Goal: Find specific page/section: Find specific page/section

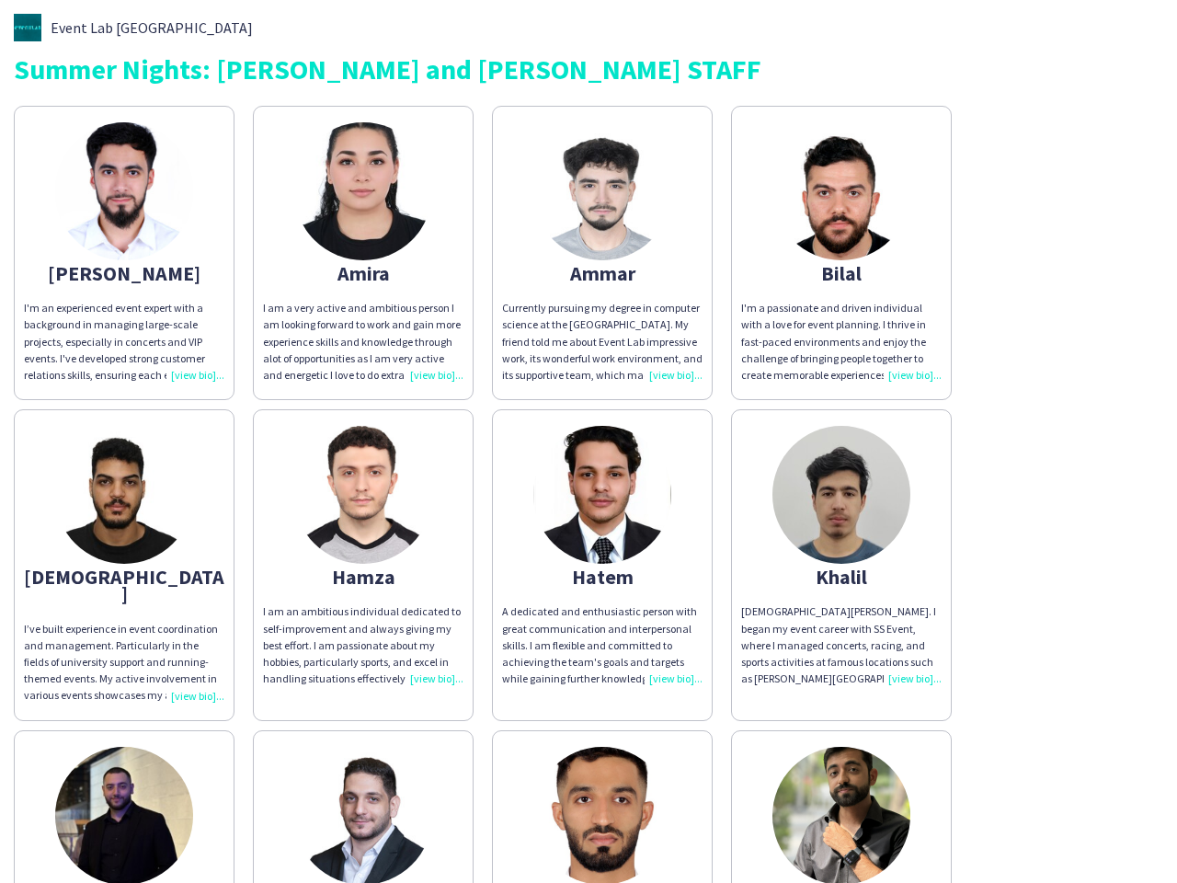
click at [588, 441] on img at bounding box center [602, 495] width 138 height 138
click at [124, 253] on img at bounding box center [124, 191] width 138 height 138
click at [363, 253] on img at bounding box center [363, 191] width 138 height 138
click at [602, 253] on img at bounding box center [602, 191] width 138 height 138
click at [841, 253] on img at bounding box center [841, 191] width 138 height 138
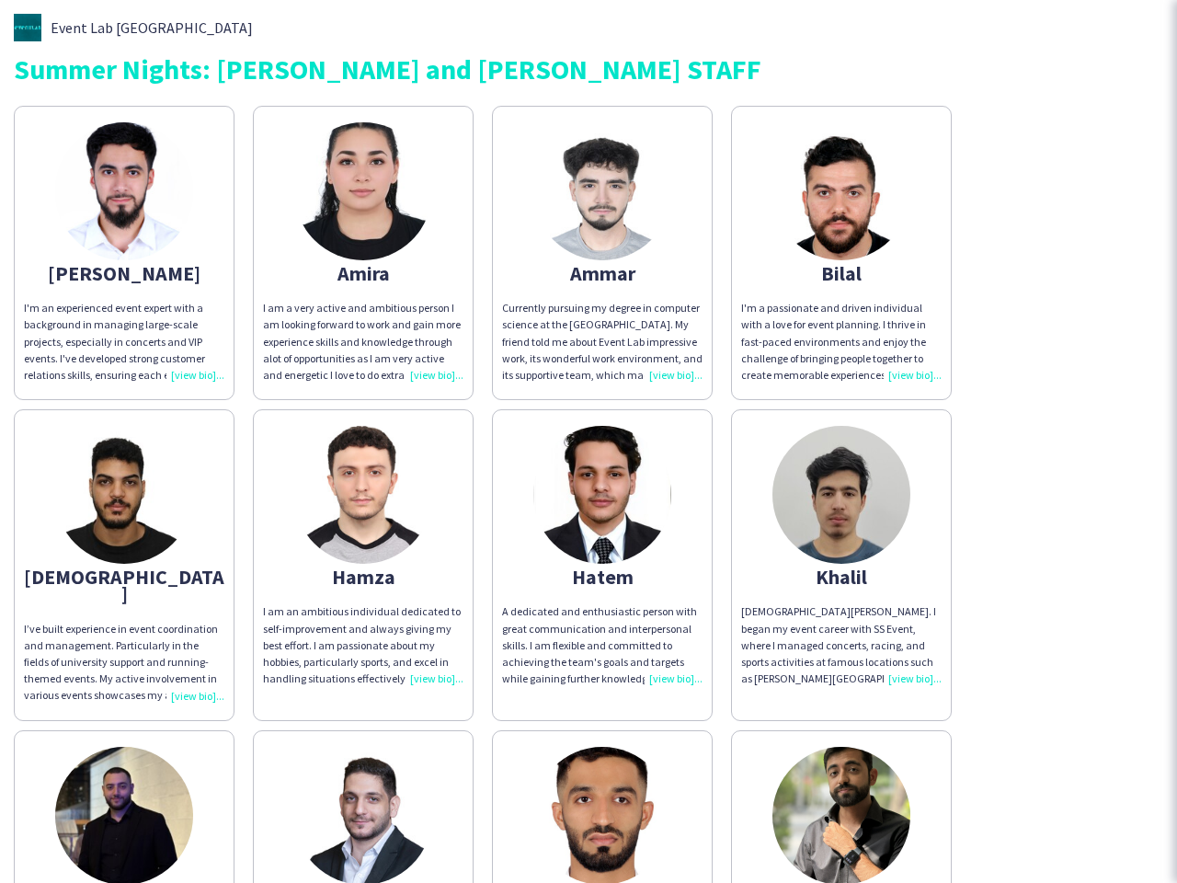
click at [124, 556] on img at bounding box center [124, 495] width 138 height 138
click at [363, 556] on img at bounding box center [363, 495] width 138 height 138
click at [602, 556] on img at bounding box center [602, 495] width 138 height 138
click at [841, 556] on img at bounding box center [841, 495] width 138 height 138
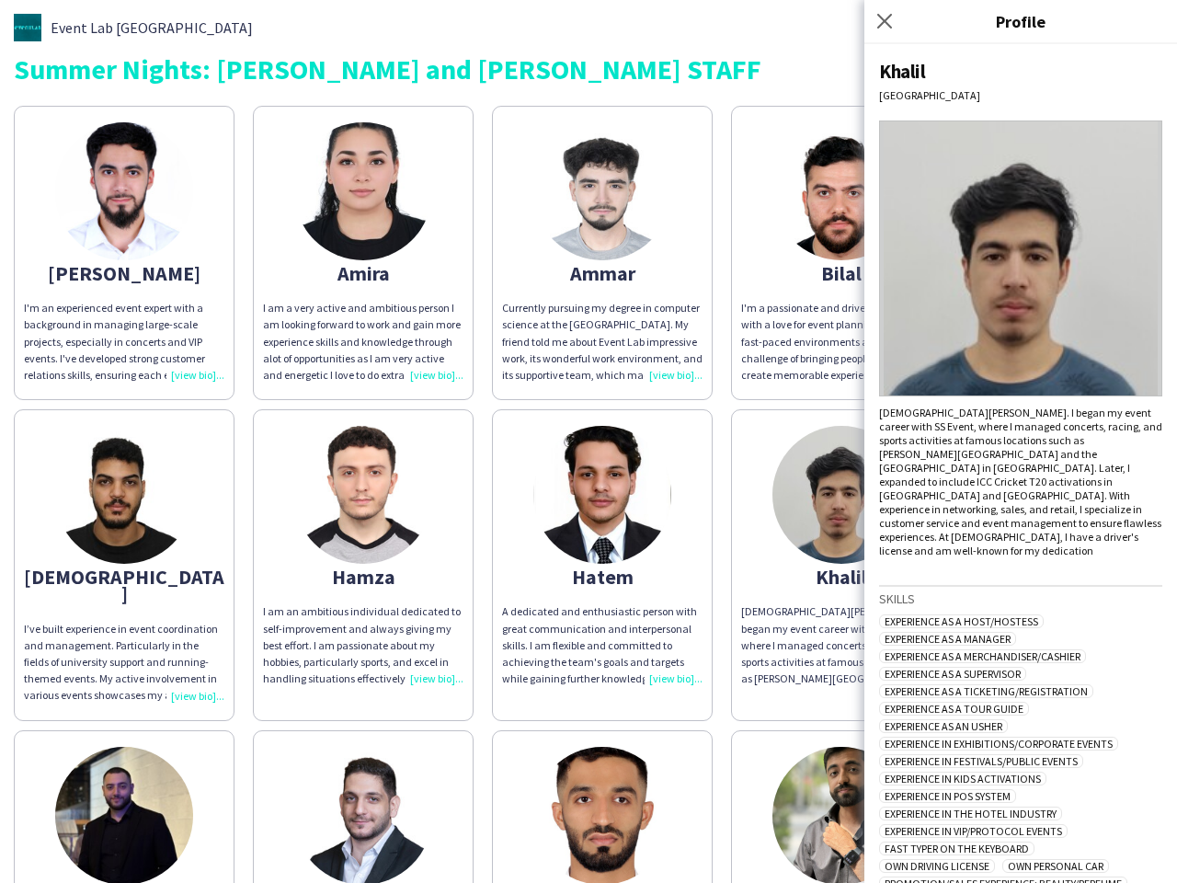
click at [124, 797] on img at bounding box center [124, 815] width 138 height 138
